Goal: Communication & Community: Share content

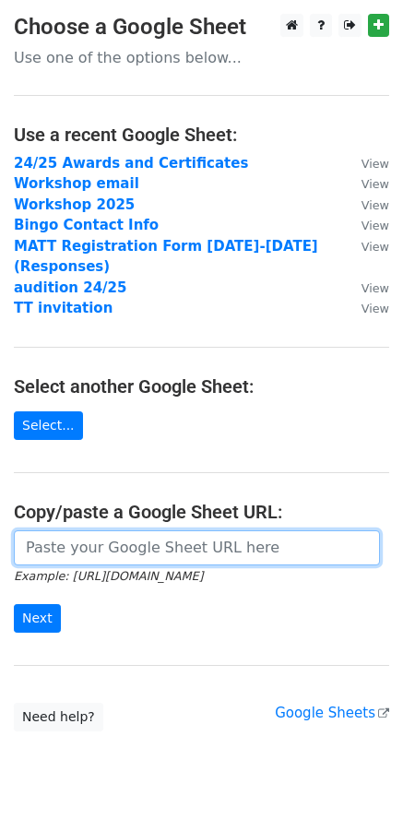
click at [127, 531] on input "url" at bounding box center [197, 547] width 366 height 35
paste input "https://docs.google.com/spreadsheets/d/1vJ9Uu_Piz7p612plS7-1Np6X4zRJpHOVLhzeX73…"
type input "https://docs.google.com/spreadsheets/d/1vJ9Uu_Piz7p612plS7-1Np6X4zRJpHOVLhzeX73…"
click at [14, 604] on input "Next" at bounding box center [37, 618] width 47 height 29
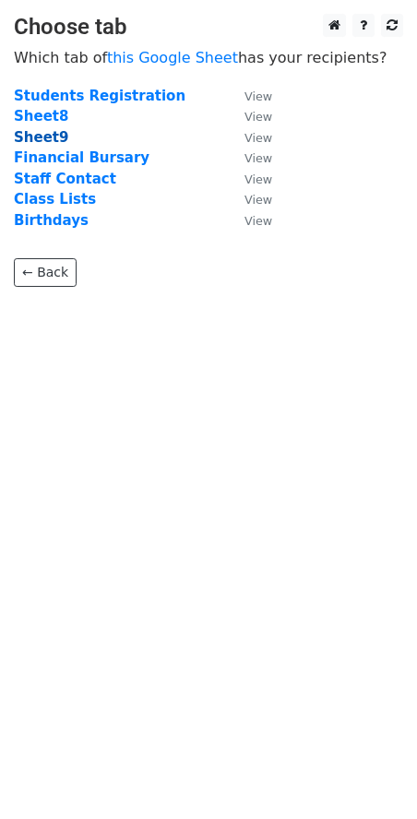
click at [34, 139] on strong "Sheet9" at bounding box center [41, 137] width 54 height 17
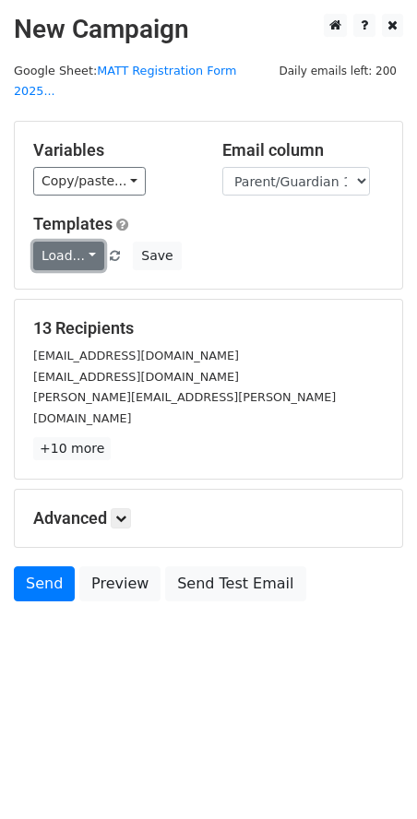
click at [69, 242] on link "Load..." at bounding box center [68, 256] width 71 height 29
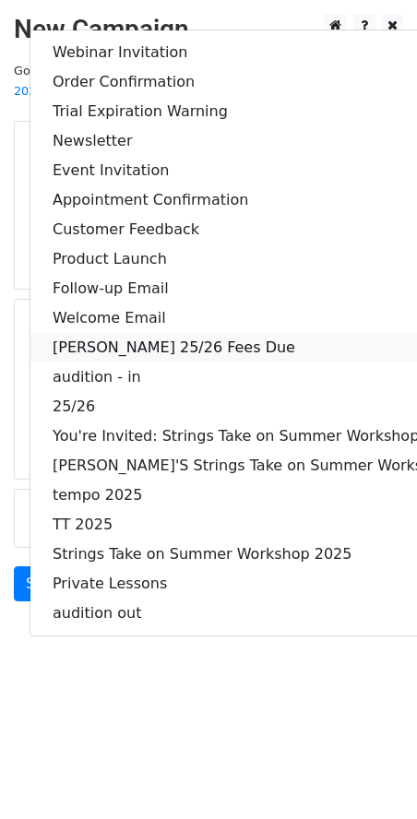
click at [182, 333] on link "MATT 25/26 Fees Due" at bounding box center [272, 348] width 484 height 30
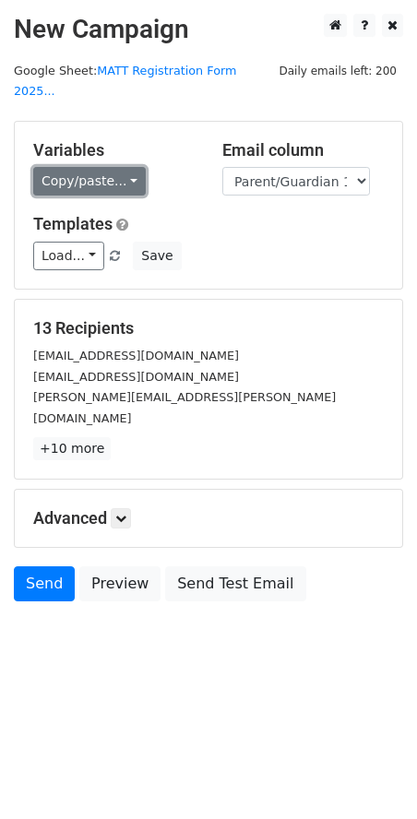
click at [116, 167] on link "Copy/paste..." at bounding box center [89, 181] width 112 height 29
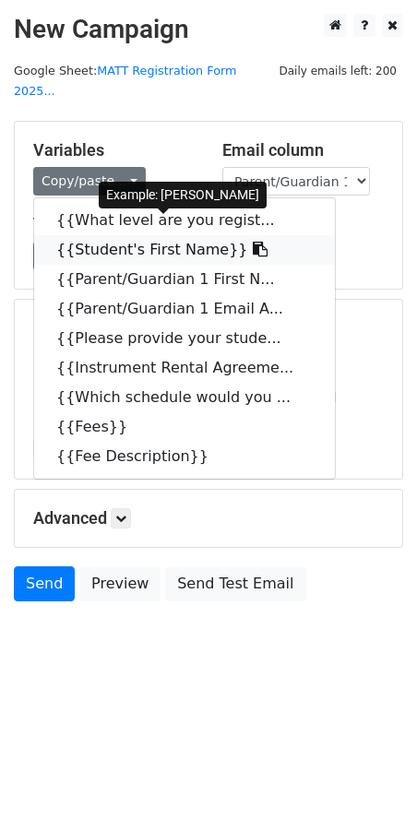
click at [112, 235] on link "{{Student's First Name}}" at bounding box center [184, 250] width 301 height 30
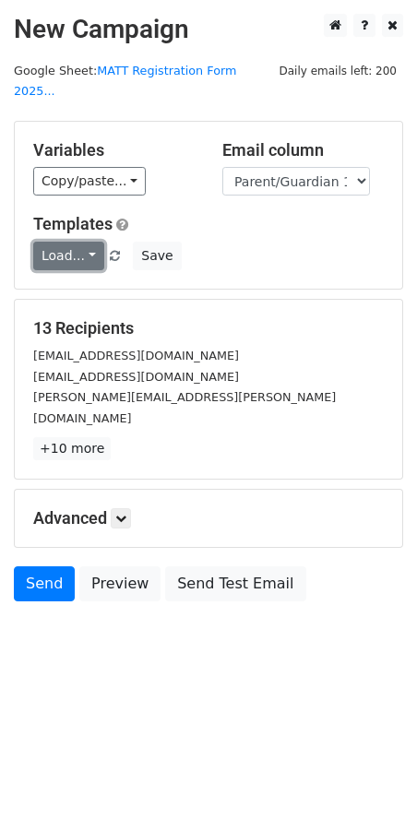
click at [53, 242] on link "Load..." at bounding box center [68, 256] width 71 height 29
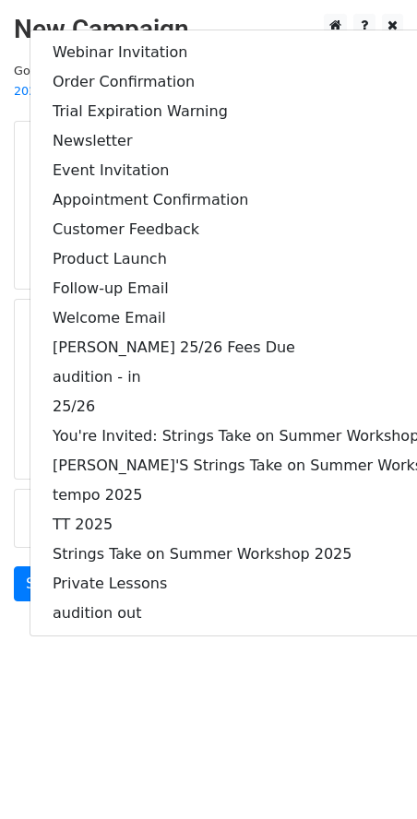
drag, startPoint x: 10, startPoint y: 205, endPoint x: 34, endPoint y: 192, distance: 27.2
click at [10, 205] on main "New Campaign Daily emails left: 200 Google Sheet: MATT Registration Form 2025..…" at bounding box center [208, 312] width 417 height 596
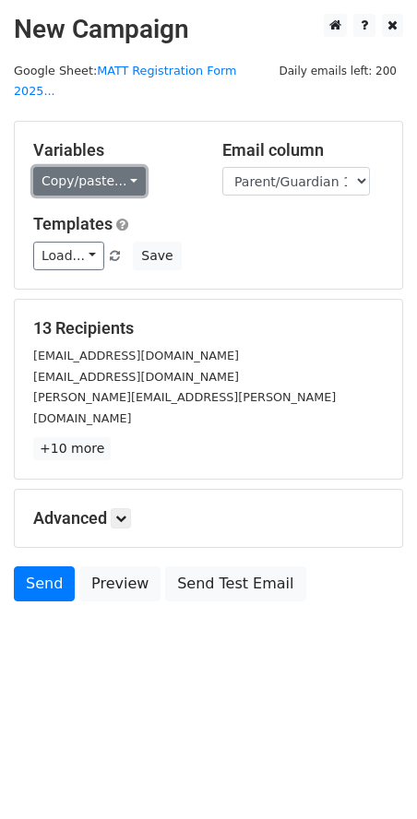
click at [94, 167] on link "Copy/paste..." at bounding box center [89, 181] width 112 height 29
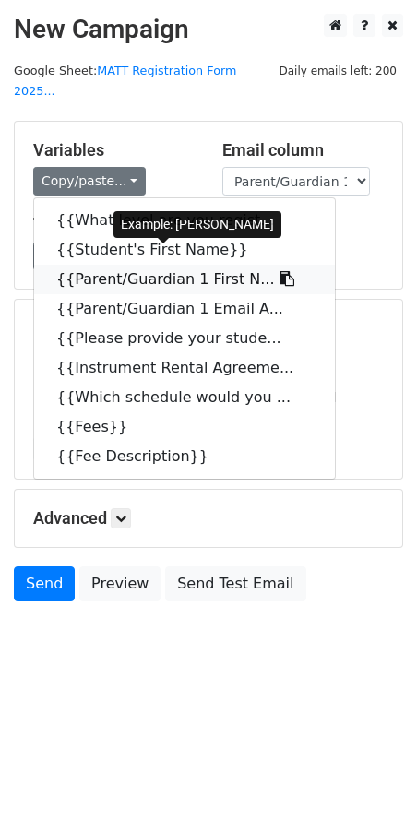
click at [152, 265] on link "{{Parent/Guardian 1 First N..." at bounding box center [184, 280] width 301 height 30
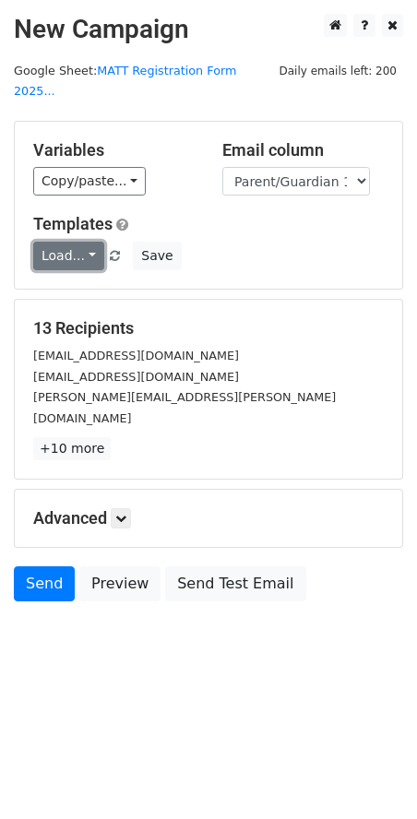
click at [89, 242] on link "Load..." at bounding box center [68, 256] width 71 height 29
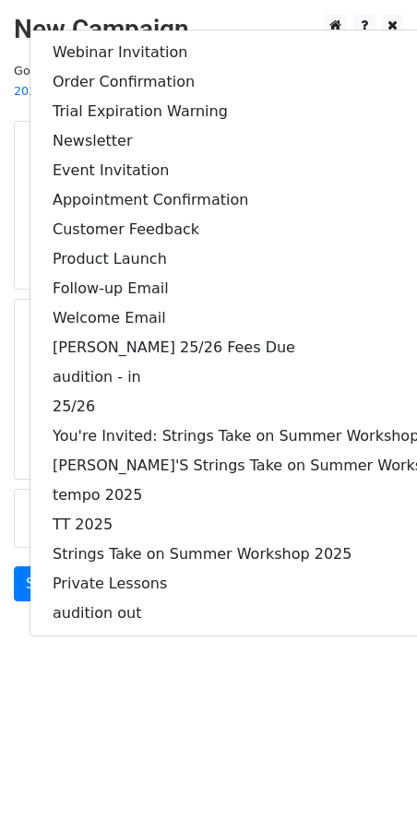
click at [17, 190] on div "Variables Copy/paste... {{What level are you regist... {{Student's First Name}}…" at bounding box center [208, 205] width 387 height 167
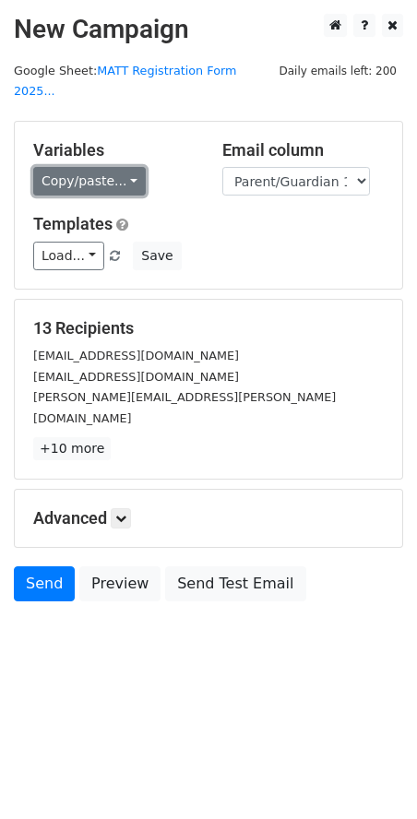
click at [62, 167] on link "Copy/paste..." at bounding box center [89, 181] width 112 height 29
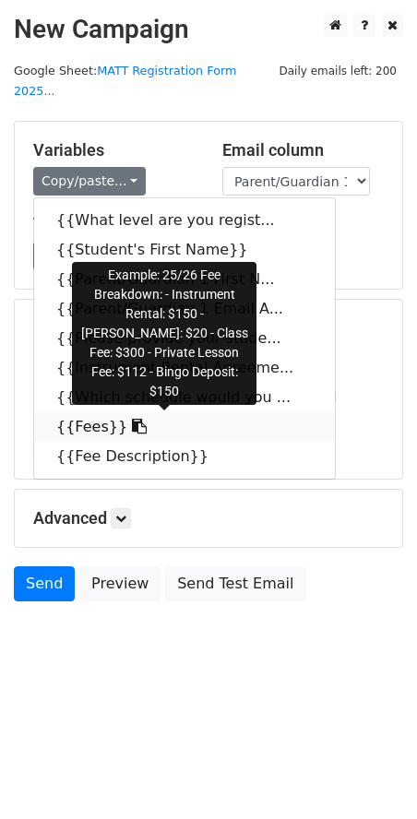
click at [101, 412] on link "{{Fees}}" at bounding box center [184, 427] width 301 height 30
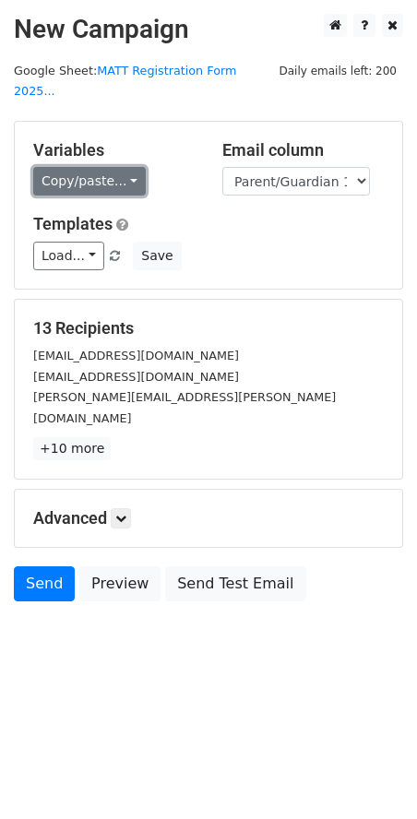
click at [77, 167] on link "Copy/paste..." at bounding box center [89, 181] width 112 height 29
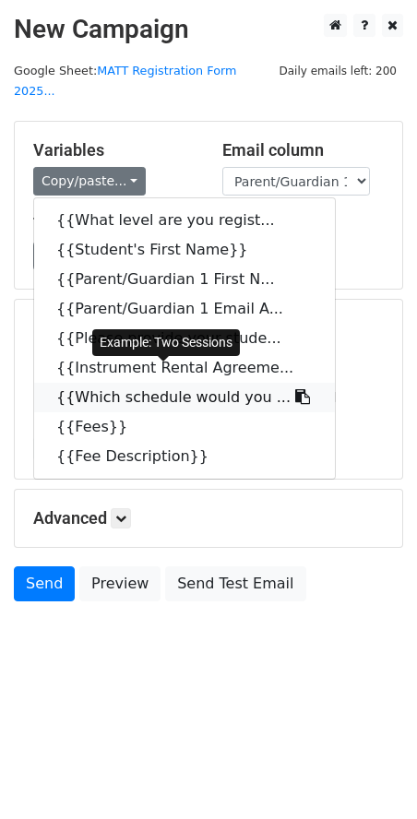
click at [166, 383] on link "{{Which schedule would you ..." at bounding box center [184, 398] width 301 height 30
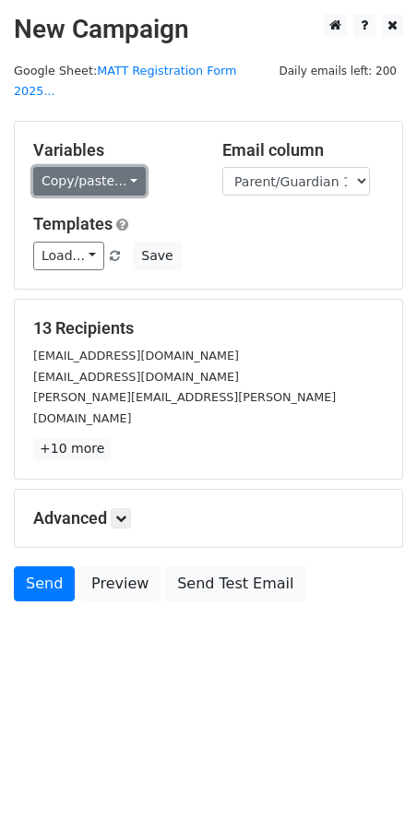
click at [113, 167] on link "Copy/paste..." at bounding box center [89, 181] width 112 height 29
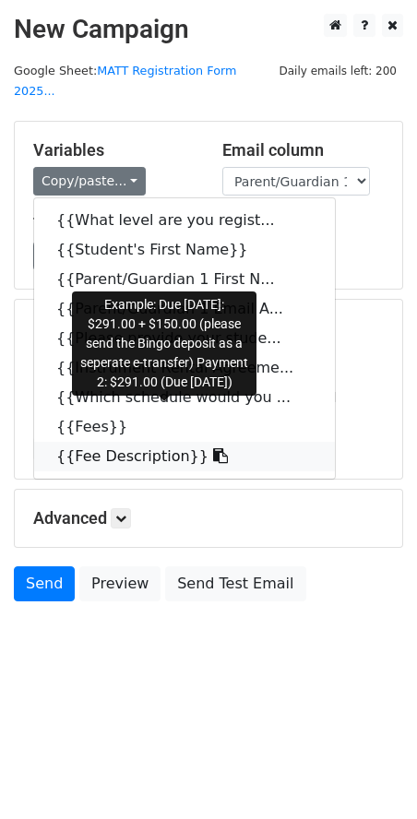
click at [164, 442] on link "{{Fee Description}}" at bounding box center [184, 457] width 301 height 30
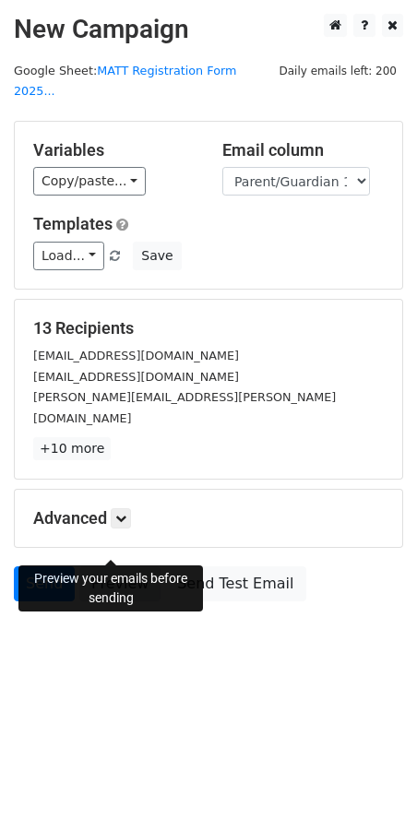
click at [131, 566] on link "Preview" at bounding box center [119, 583] width 81 height 35
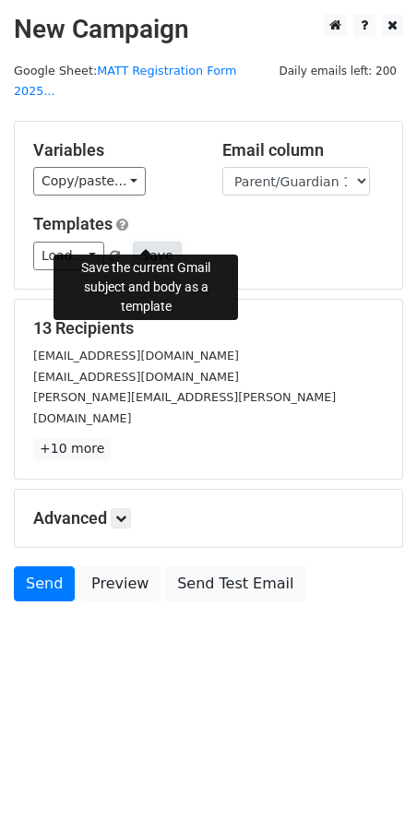
click at [137, 242] on button "Save" at bounding box center [157, 256] width 48 height 29
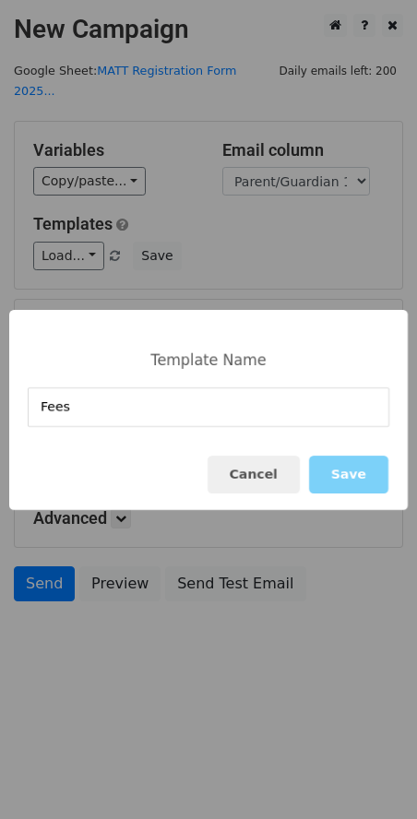
click at [38, 412] on input "Fees" at bounding box center [208, 407] width 361 height 40
type input "2025- 2026 Fees"
click at [328, 465] on button "Save" at bounding box center [348, 474] width 79 height 38
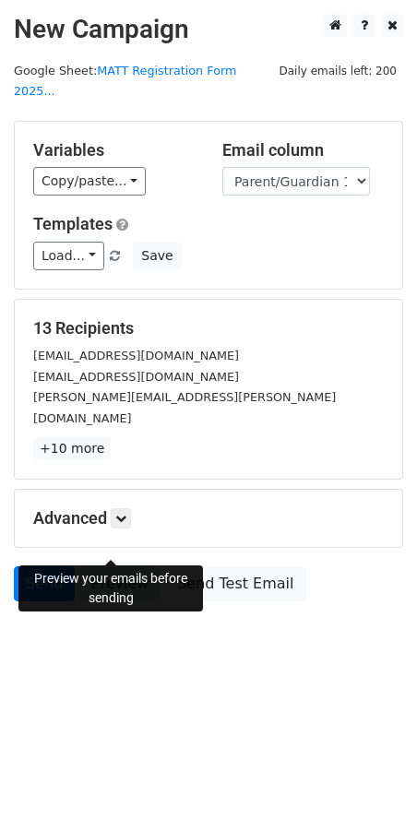
click at [133, 566] on link "Preview" at bounding box center [119, 583] width 81 height 35
click at [130, 566] on link "Preview" at bounding box center [119, 583] width 81 height 35
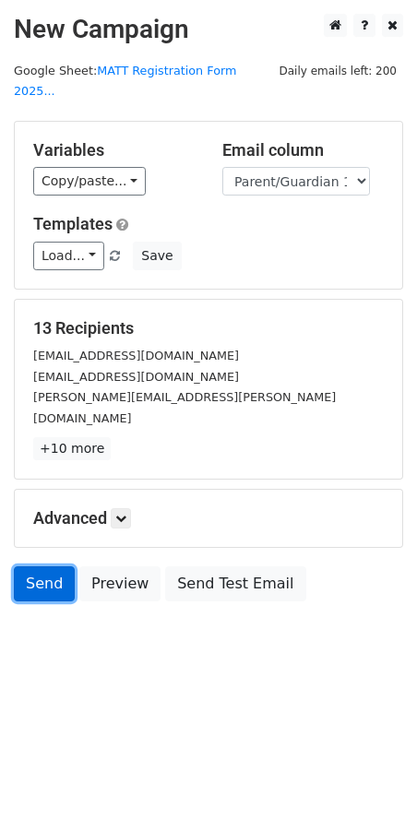
click at [60, 566] on link "Send" at bounding box center [44, 583] width 61 height 35
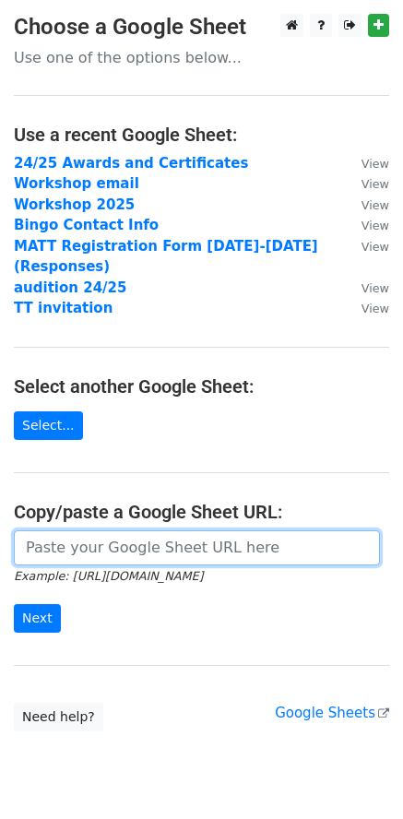
click at [86, 535] on input "url" at bounding box center [197, 547] width 366 height 35
paste input "[URL][DOMAIN_NAME]"
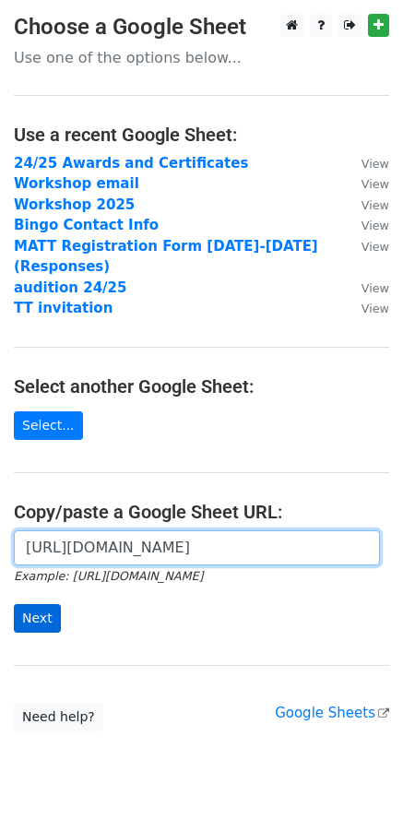
type input "[URL][DOMAIN_NAME]"
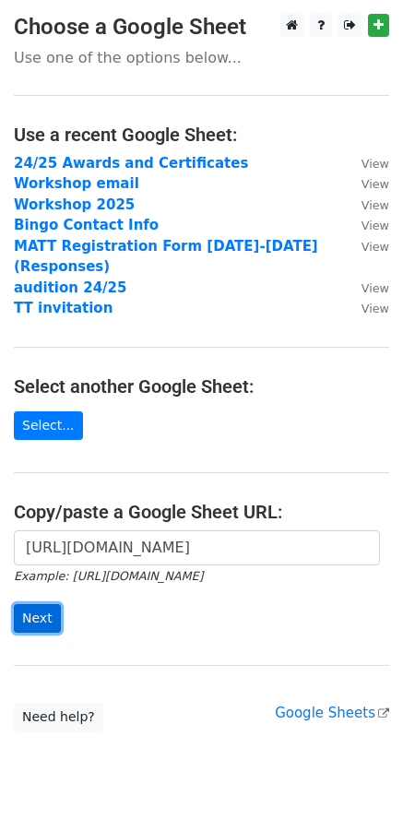
click at [44, 604] on input "Next" at bounding box center [37, 618] width 47 height 29
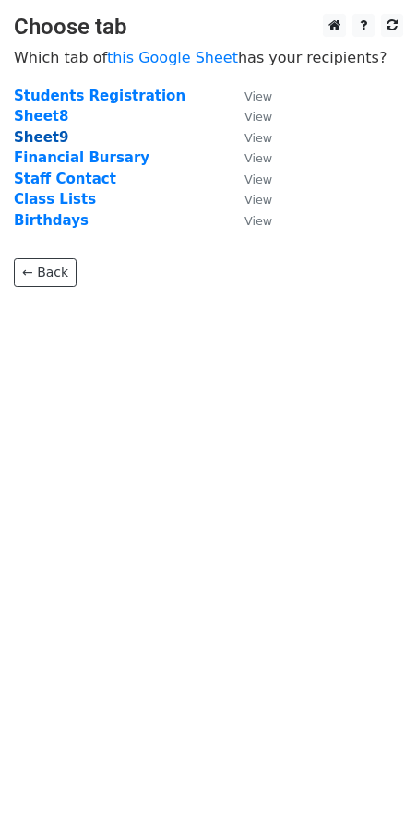
click at [47, 133] on strong "Sheet9" at bounding box center [41, 137] width 54 height 17
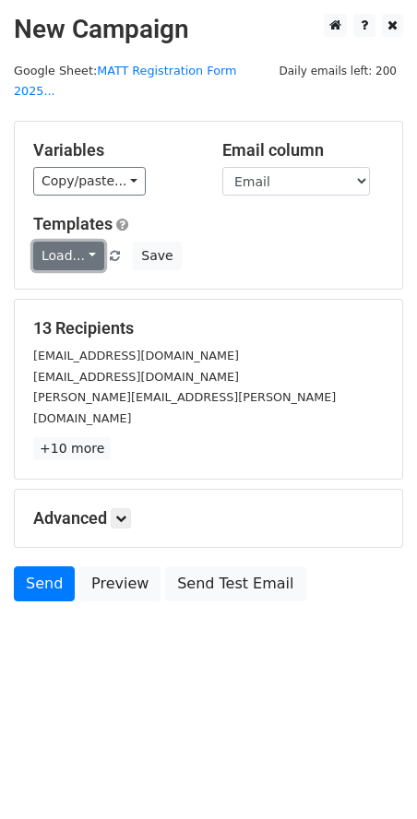
click at [79, 242] on link "Load..." at bounding box center [68, 256] width 71 height 29
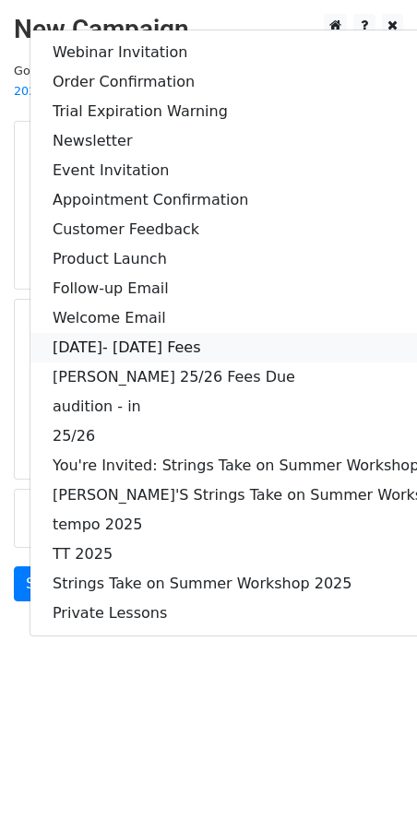
click at [108, 333] on link "2025- 2026 Fees" at bounding box center [272, 348] width 484 height 30
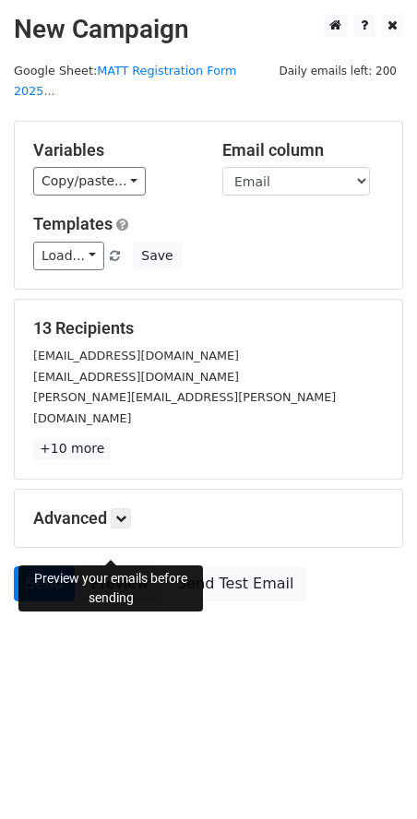
click at [128, 566] on link "Preview" at bounding box center [119, 583] width 81 height 35
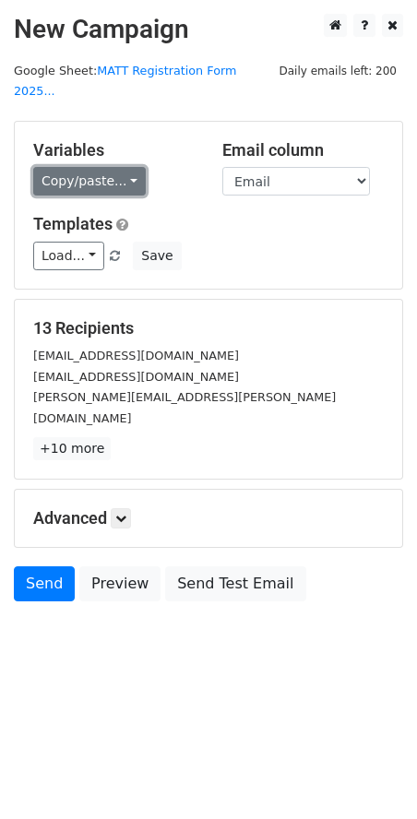
click at [55, 167] on link "Copy/paste..." at bounding box center [89, 181] width 112 height 29
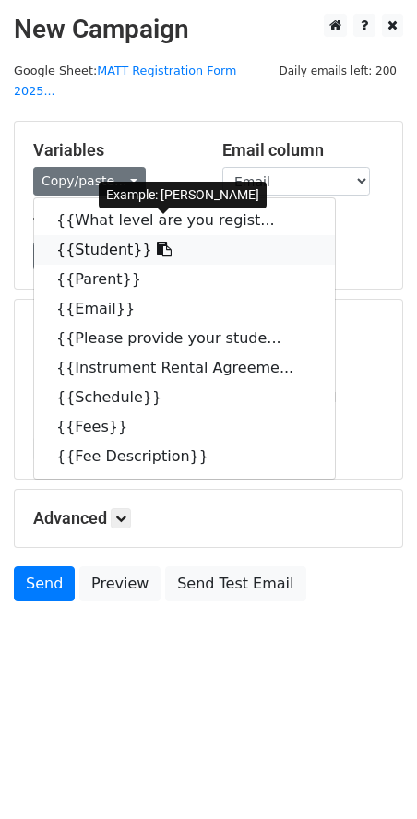
click at [106, 235] on link "{{Student}}" at bounding box center [184, 250] width 301 height 30
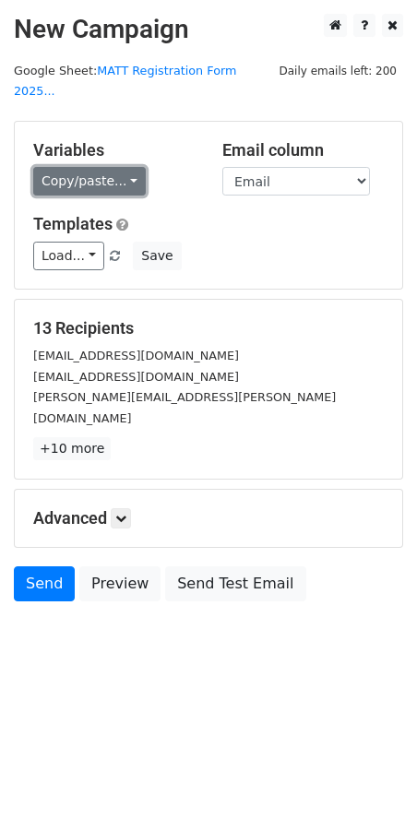
click at [103, 167] on link "Copy/paste..." at bounding box center [89, 181] width 112 height 29
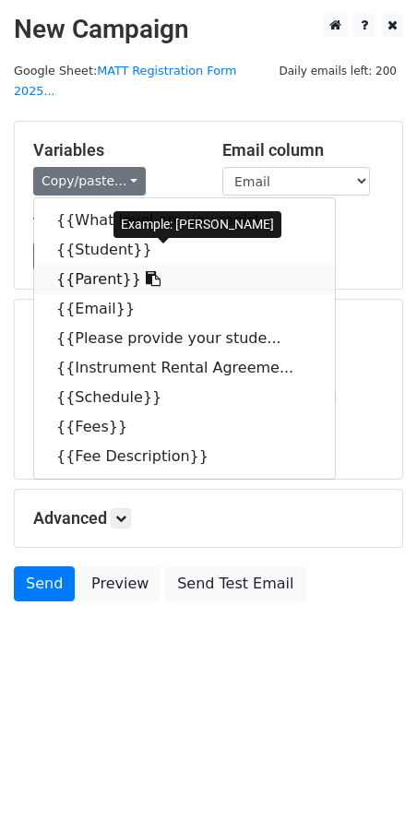
click at [107, 265] on link "{{Parent}}" at bounding box center [184, 280] width 301 height 30
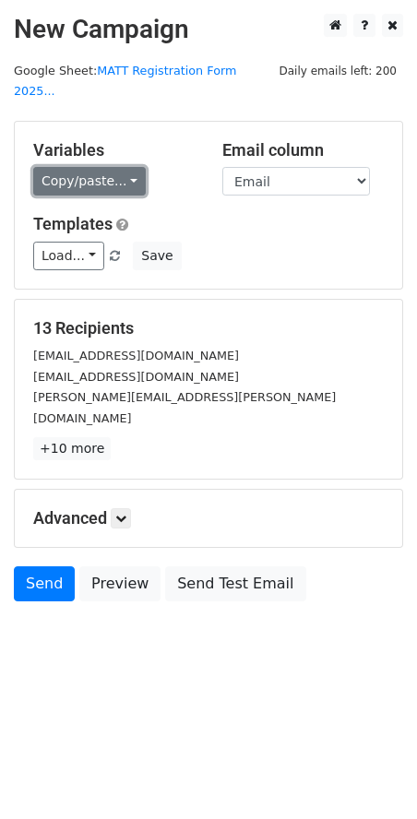
click at [89, 167] on link "Copy/paste..." at bounding box center [89, 181] width 112 height 29
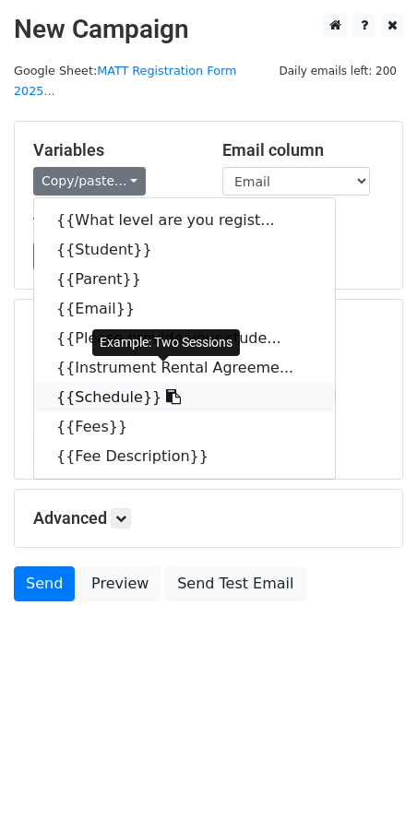
click at [124, 383] on link "{{Schedule}}" at bounding box center [184, 398] width 301 height 30
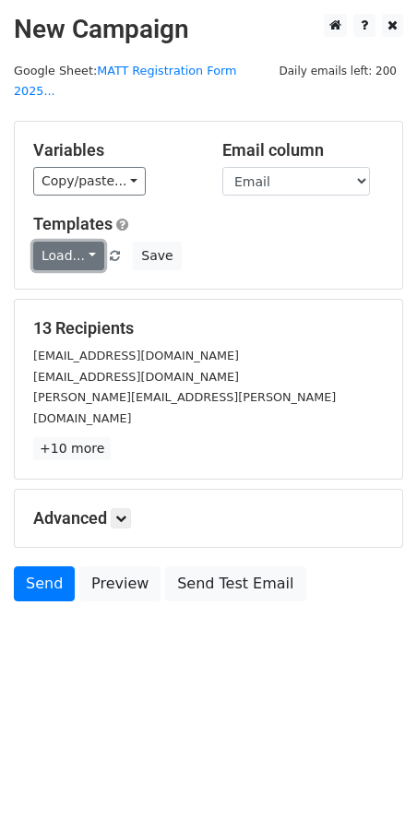
click at [59, 242] on link "Load..." at bounding box center [68, 256] width 71 height 29
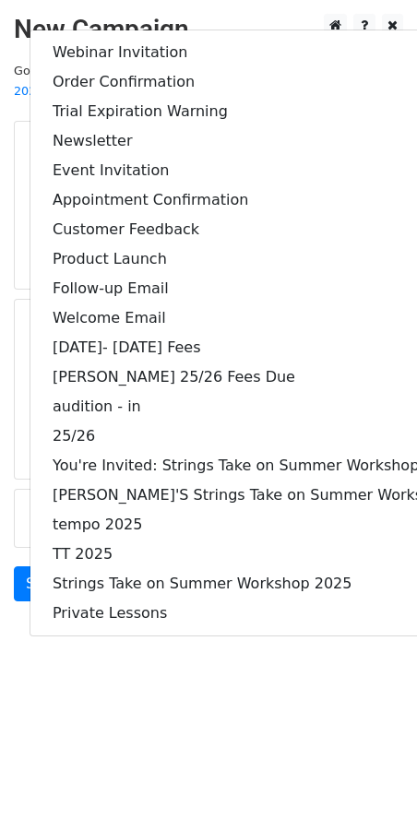
click at [18, 412] on div "13 Recipients ancy.shibut@gmail.com Brendamaquino@yahoo.com Diane.pagulayan@gma…" at bounding box center [208, 390] width 387 height 180
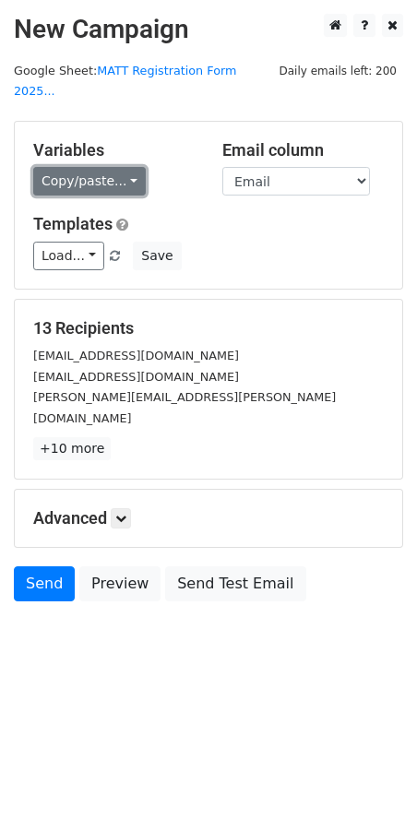
click at [89, 167] on link "Copy/paste..." at bounding box center [89, 181] width 112 height 29
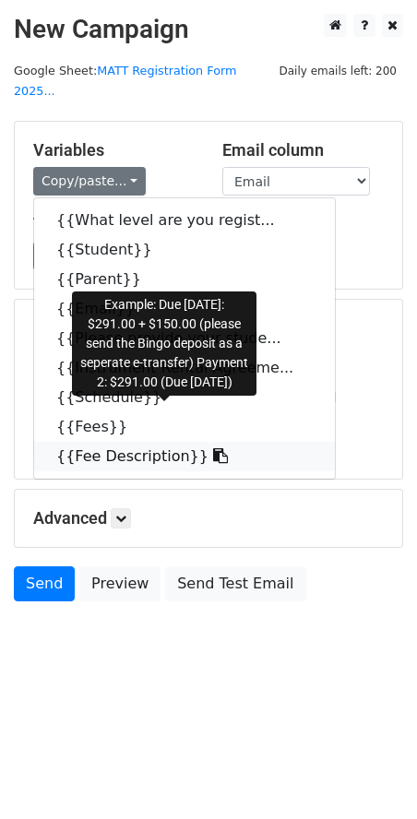
click at [111, 442] on link "{{Fee Description}}" at bounding box center [184, 457] width 301 height 30
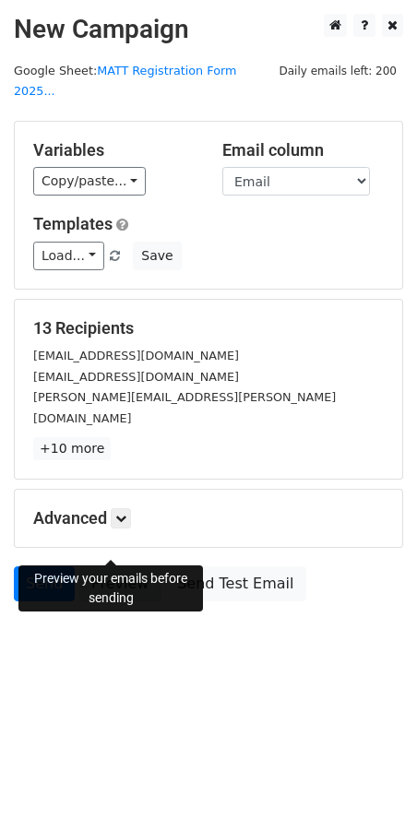
click at [122, 566] on link "Preview" at bounding box center [119, 583] width 81 height 35
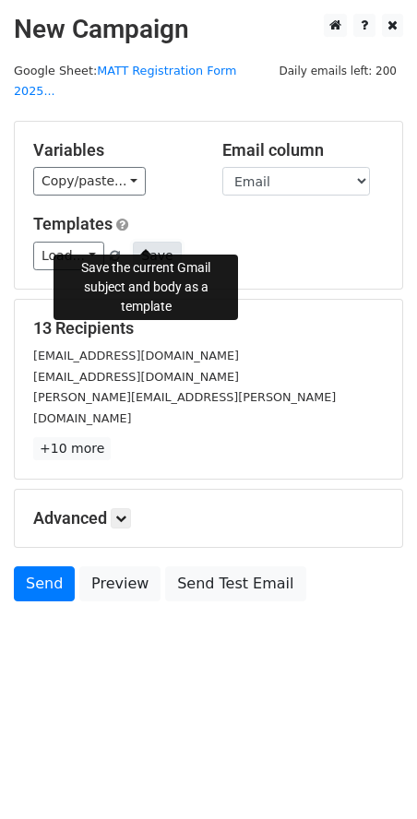
click at [136, 242] on button "Save" at bounding box center [157, 256] width 48 height 29
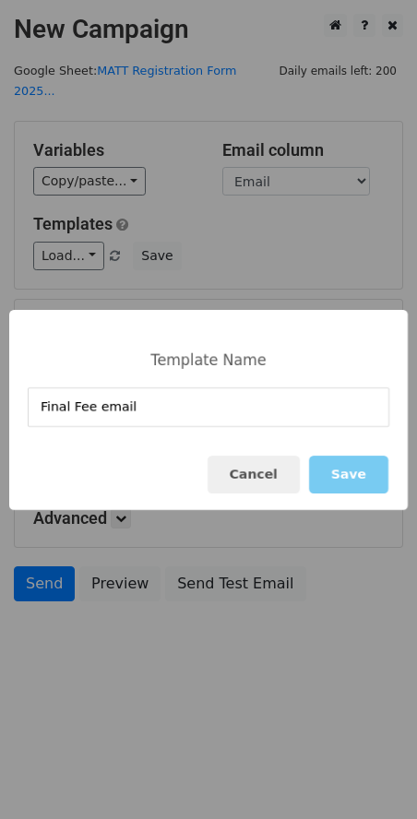
type input "Final Fee email"
click at [340, 475] on button "Save" at bounding box center [348, 474] width 79 height 38
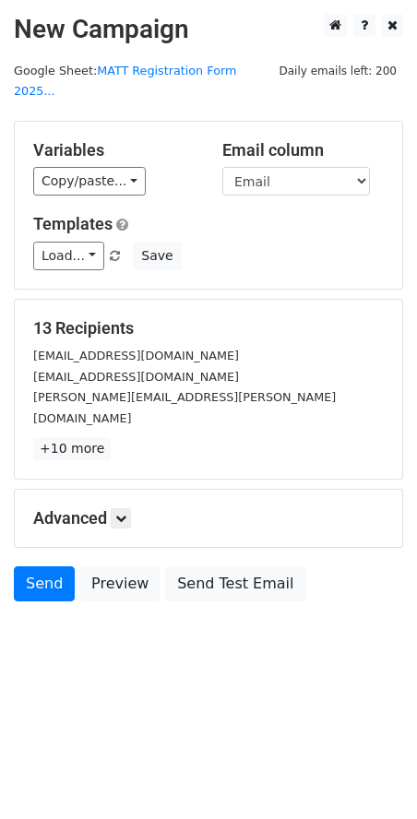
click at [285, 214] on h5 "Templates" at bounding box center [208, 224] width 350 height 20
click at [55, 566] on link "Send" at bounding box center [44, 583] width 61 height 35
